Goal: Task Accomplishment & Management: Manage account settings

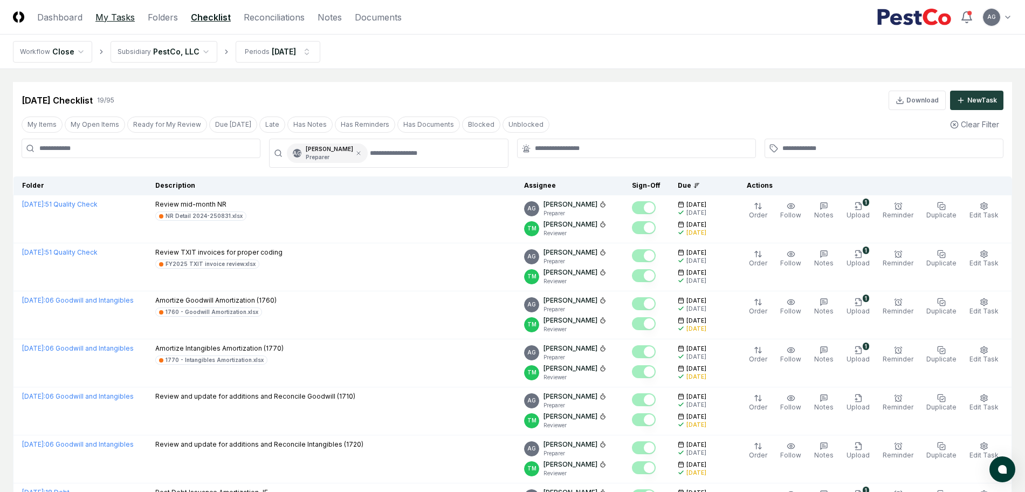
click at [117, 17] on link "My Tasks" at bounding box center [114, 17] width 39 height 13
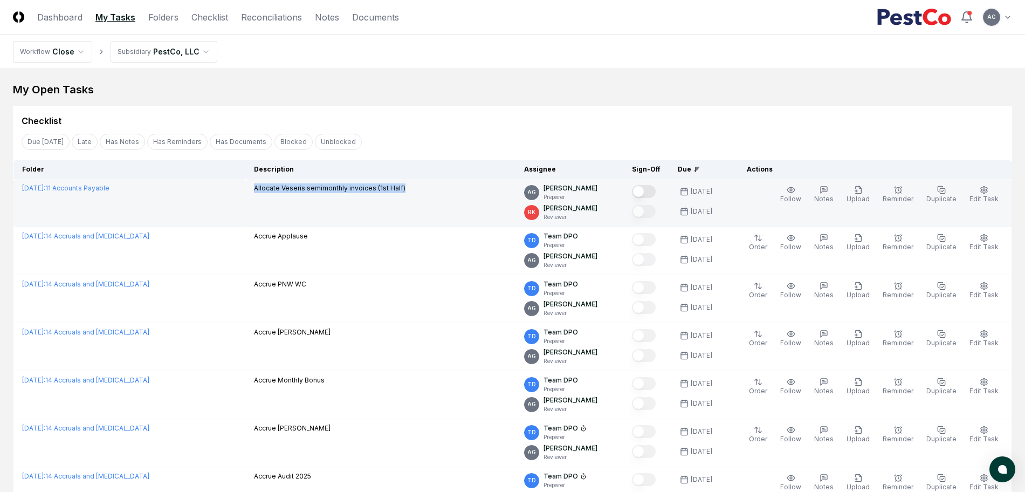
drag, startPoint x: 415, startPoint y: 191, endPoint x: 252, endPoint y: 197, distance: 163.0
click at [252, 197] on td "Allocate Veseris semimonthly invoices (1st Half)" at bounding box center [380, 203] width 270 height 48
copy p "Allocate Veseris semimonthly invoices (1st Half)"
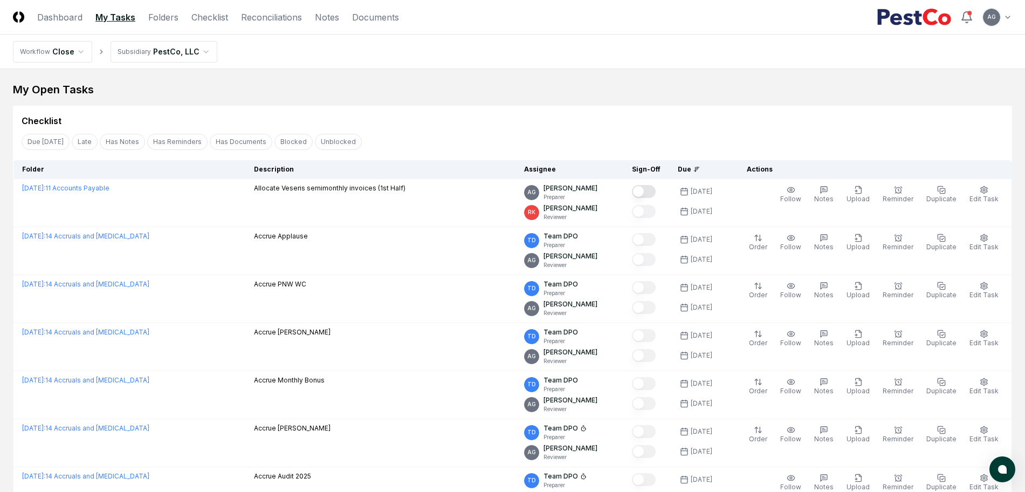
click at [592, 90] on div "My Open Tasks" at bounding box center [513, 89] width 1000 height 15
click at [219, 15] on link "Checklist" at bounding box center [210, 17] width 37 height 13
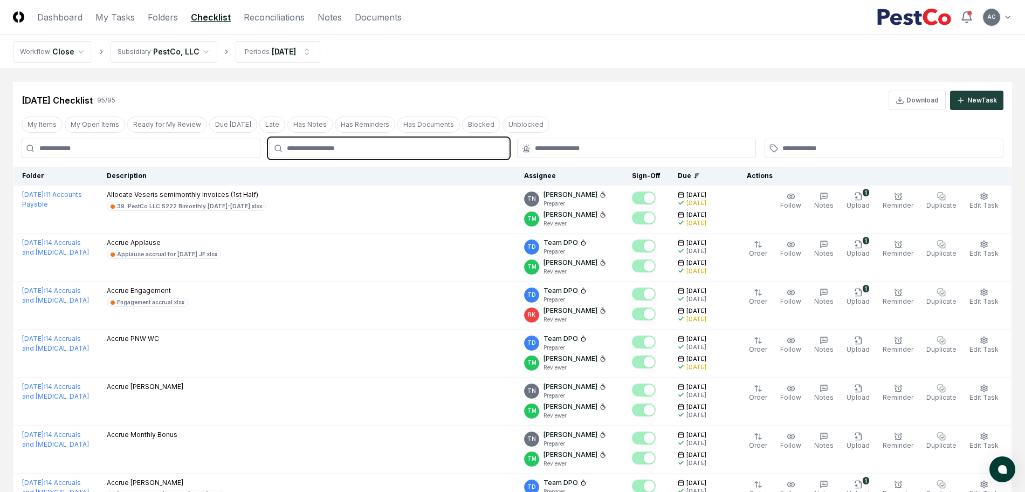
click at [377, 148] on input "text" at bounding box center [394, 148] width 214 height 10
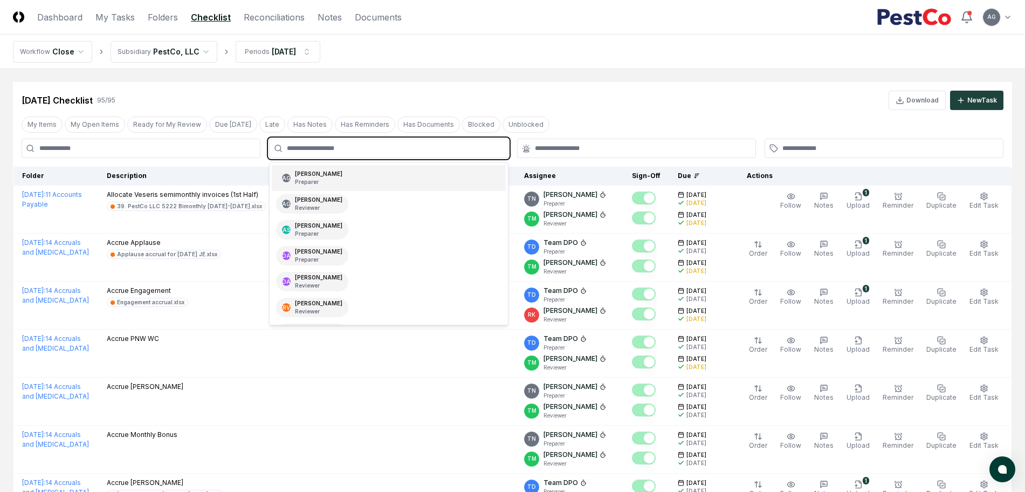
click at [374, 185] on div "AG [PERSON_NAME] Preparer" at bounding box center [389, 178] width 234 height 26
